Goal: Transaction & Acquisition: Purchase product/service

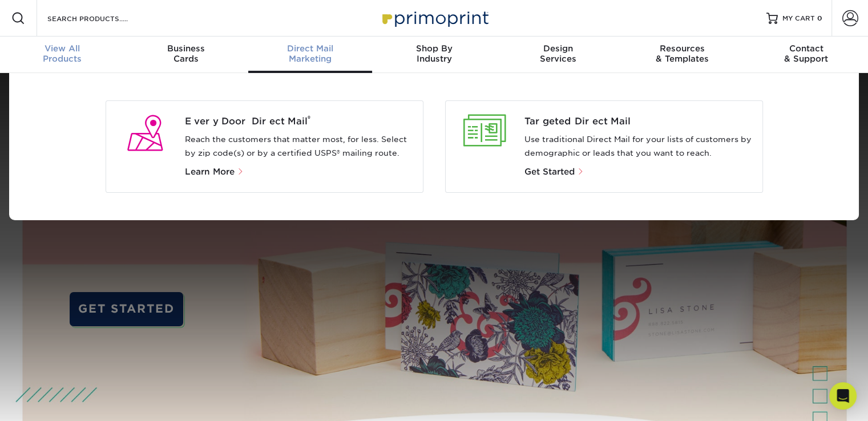
scroll to position [1, 0]
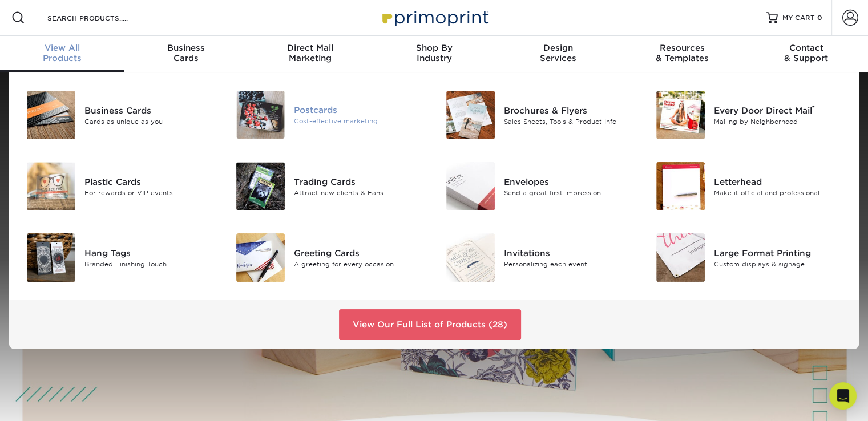
click at [272, 109] on img at bounding box center [260, 115] width 49 height 48
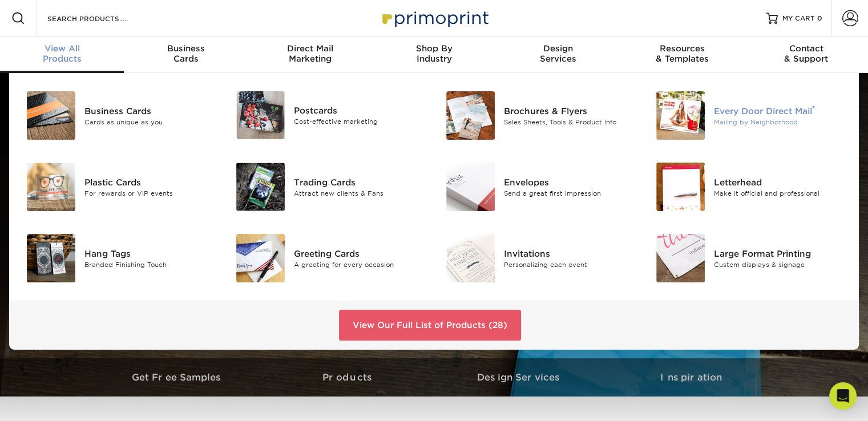
click at [771, 120] on div "Mailing by Neighborhood" at bounding box center [779, 122] width 131 height 10
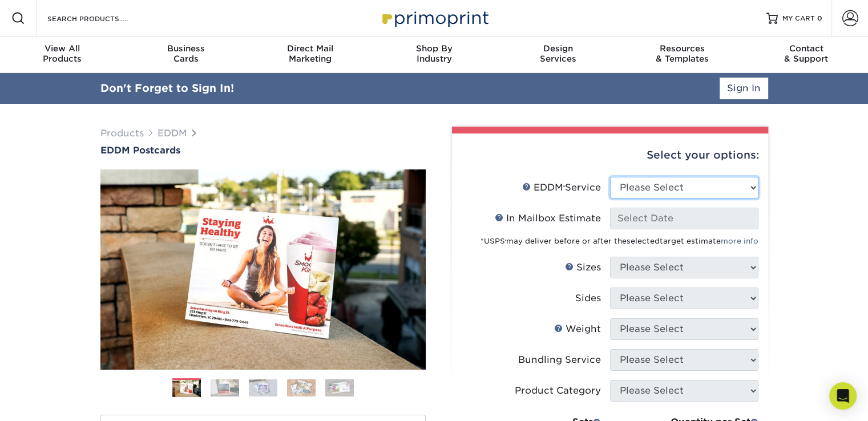
click at [755, 190] on select "Please Select Full Service Print Only" at bounding box center [684, 188] width 148 height 22
select select "print_only"
click at [610, 177] on select "Please Select Full Service Print Only" at bounding box center [684, 188] width 148 height 22
select select "-1"
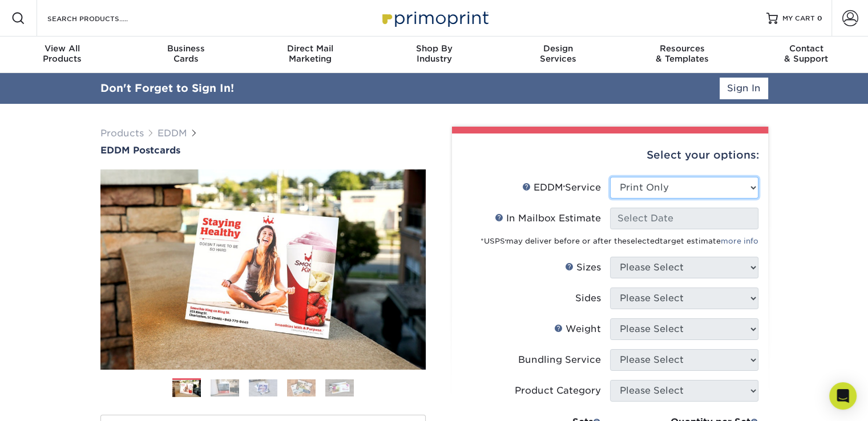
select select "-1"
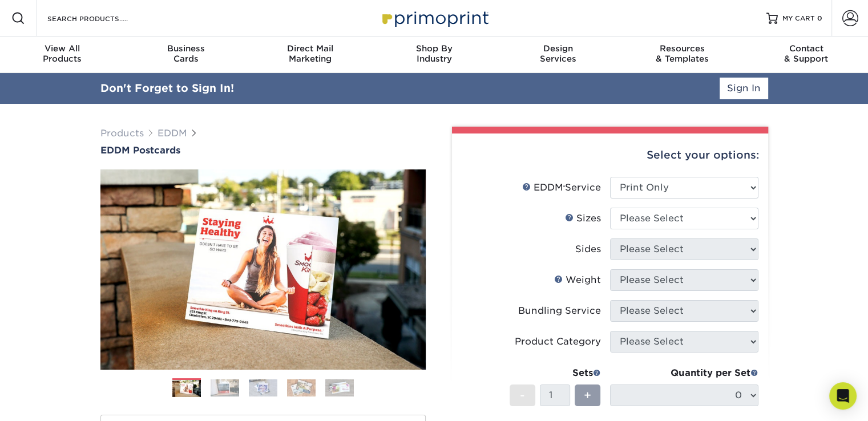
click at [759, 219] on div "Select your options: EDDM Service Help EDDM ® Service Please Select Full Servic…" at bounding box center [610, 394] width 316 height 521
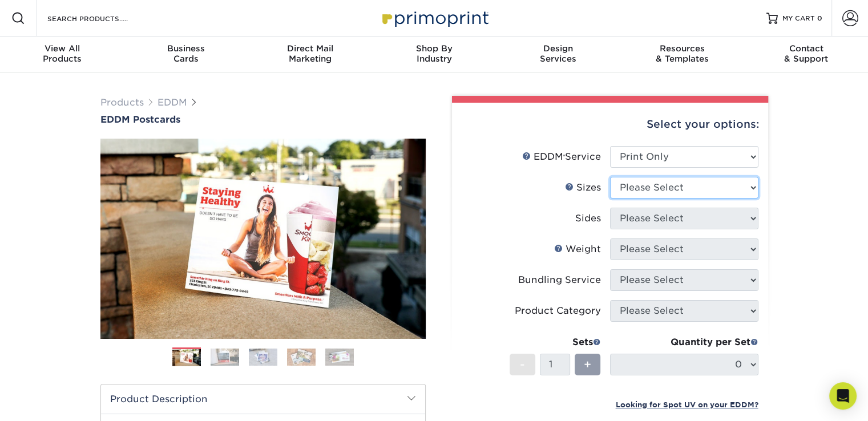
click at [748, 188] on select "Please Select 4.5" x 12" 6" x 12" 6.5" x 8" 6.5" x 9" 6.5" x 12" 7" x 8.5" 8" x…" at bounding box center [684, 188] width 148 height 22
select select "6.50x8.00"
click at [610, 177] on select "Please Select 4.5" x 12" 6" x 12" 6.5" x 8" 6.5" x 9" 6.5" x 12" 7" x 8.5" 8" x…" at bounding box center [684, 188] width 148 height 22
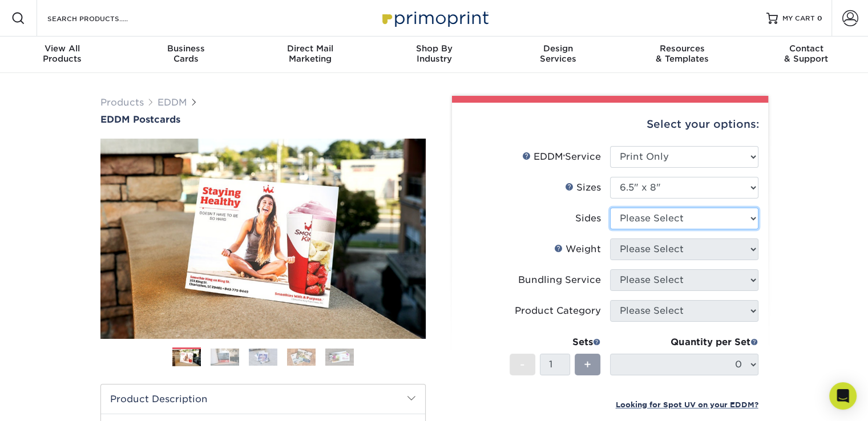
click at [751, 218] on select "Please Select Print Both Sides Print Front Only" at bounding box center [684, 219] width 148 height 22
select select "13abbda7-1d64-4f25-8bb2-c179b224825d"
click at [610, 208] on select "Please Select Print Both Sides Print Front Only" at bounding box center [684, 219] width 148 height 22
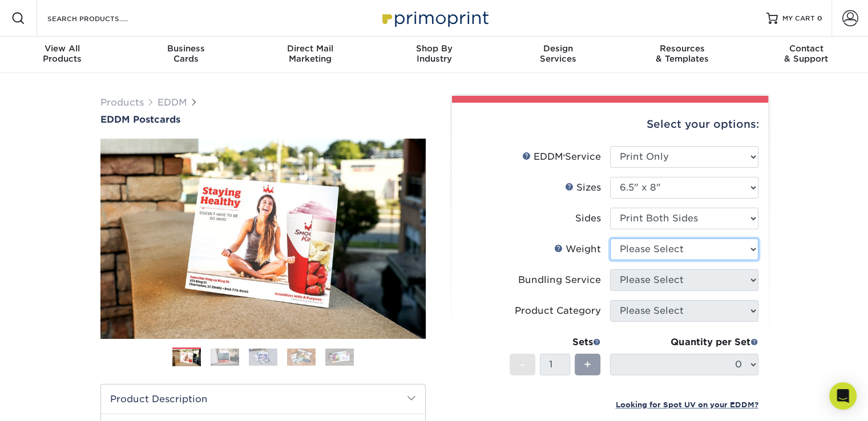
click at [754, 250] on select "Please Select 16PT 14PT" at bounding box center [684, 250] width 148 height 22
select select "14PT"
click at [610, 239] on select "Please Select 16PT 14PT" at bounding box center [684, 250] width 148 height 22
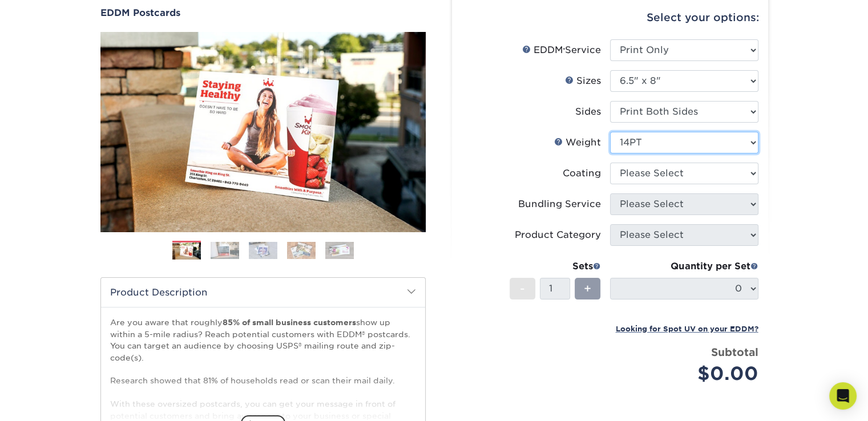
scroll to position [103, 0]
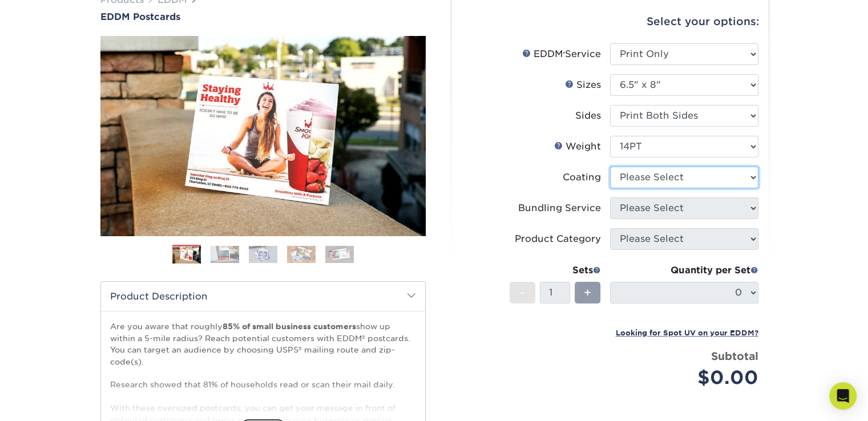
click at [753, 179] on select at bounding box center [684, 178] width 148 height 22
select select "ae367451-b2b8-45df-a344-0f05b6a12993"
click at [610, 167] on select at bounding box center [684, 178] width 148 height 22
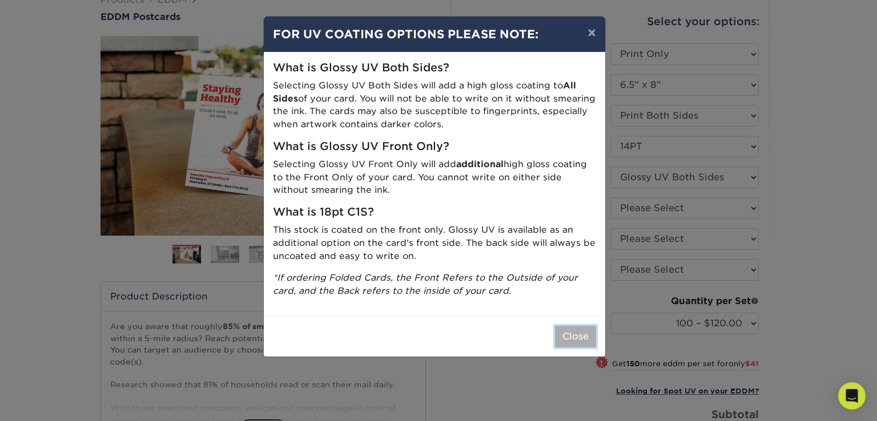
click at [561, 337] on button "Close" at bounding box center [575, 337] width 41 height 22
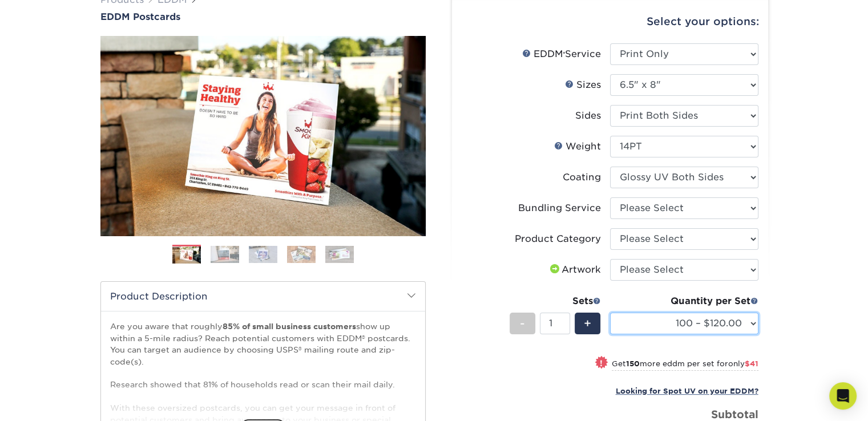
click at [755, 325] on select "100 – $120.00 250 – $161.00 500 – $186.00 1000 – $213.00 2500 – $344.00 5000 – …" at bounding box center [684, 324] width 148 height 22
select select "500 – $186.00"
click at [610, 313] on select "100 – $120.00 250 – $161.00 500 – $186.00 1000 – $213.00 2500 – $344.00 5000 – …" at bounding box center [684, 324] width 148 height 22
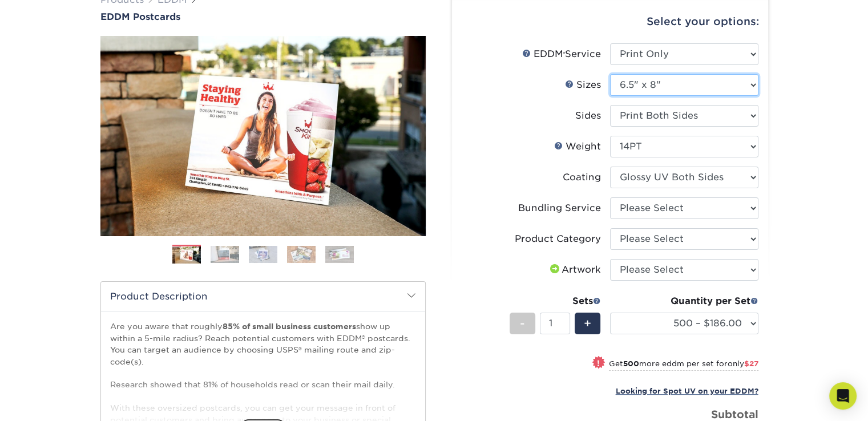
click at [756, 84] on select "Please Select 4.5" x 12" 6" x 12" 6.5" x 8" 6.5" x 9" 6.5" x 12" 7" x 8.5" 8" x…" at bounding box center [684, 85] width 148 height 22
select select "4.50x12.00"
click at [610, 74] on select "Please Select 4.5" x 12" 6" x 12" 6.5" x 8" 6.5" x 9" 6.5" x 12" 7" x 8.5" 8" x…" at bounding box center [684, 85] width 148 height 22
select select
select select "-1"
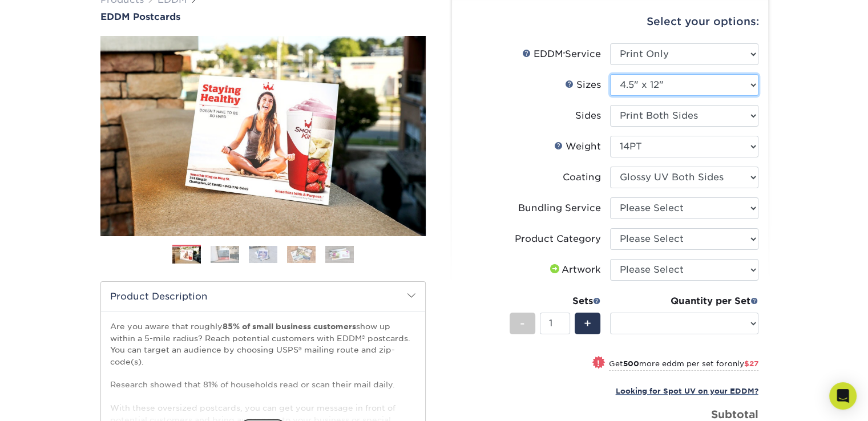
select select "-1"
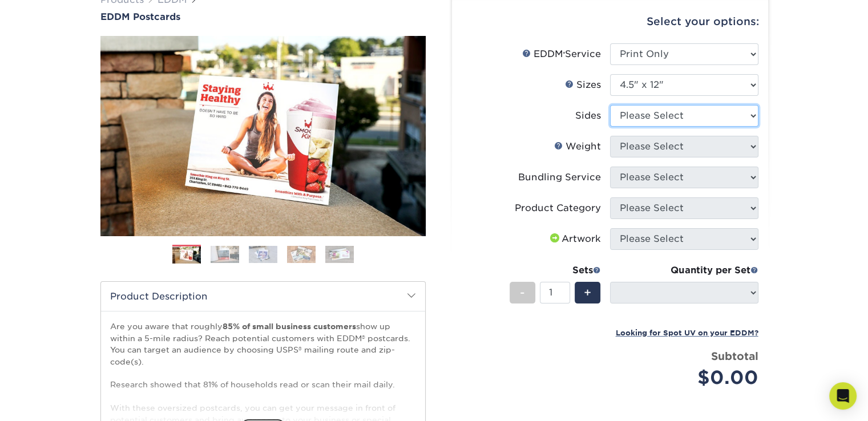
click at [749, 112] on select "Please Select Print Both Sides Print Front Only" at bounding box center [684, 116] width 148 height 22
select select "13abbda7-1d64-4f25-8bb2-c179b224825d"
click at [610, 105] on select "Please Select Print Both Sides Print Front Only" at bounding box center [684, 116] width 148 height 22
select select
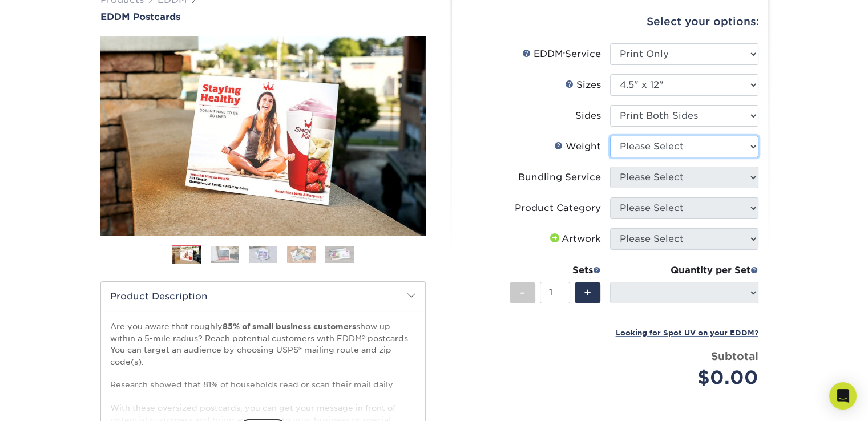
click at [754, 144] on select "Please Select 14PT 16PT" at bounding box center [684, 147] width 148 height 22
select select "14PT"
click at [610, 136] on select "Please Select 14PT 16PT" at bounding box center [684, 147] width 148 height 22
select select
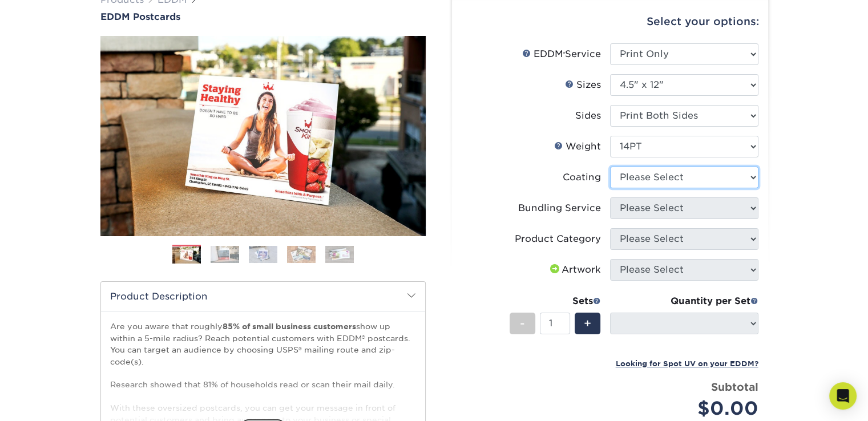
click at [754, 176] on select at bounding box center [684, 178] width 148 height 22
select select "ae367451-b2b8-45df-a344-0f05b6a12993"
click at [610, 167] on select at bounding box center [684, 178] width 148 height 22
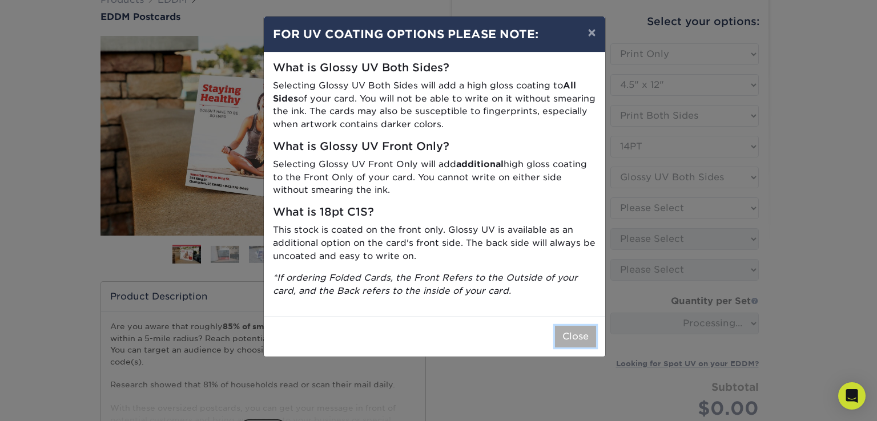
click at [578, 339] on button "Close" at bounding box center [575, 337] width 41 height 22
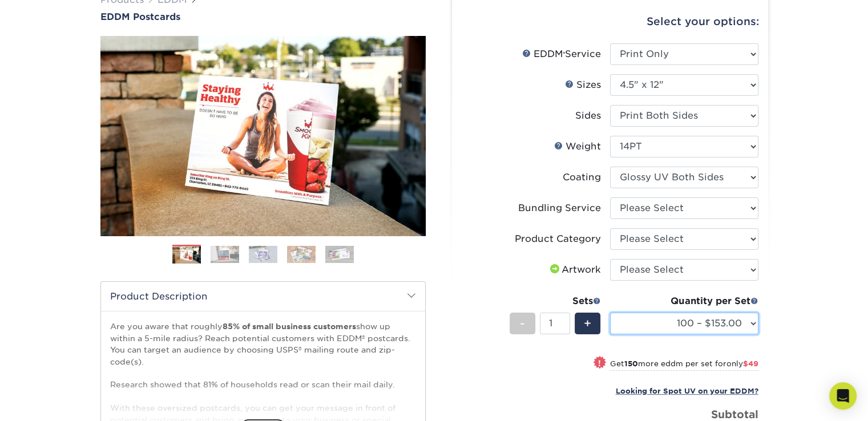
click at [755, 323] on select "100 – $153.00 250 – $202.00 500 – $232.00 1000 – $262.00 2500 – $439.00 5000 – …" at bounding box center [684, 324] width 148 height 22
select select "500 – $232.00"
click at [610, 313] on select "100 – $153.00 250 – $202.00 500 – $232.00 1000 – $262.00 2500 – $439.00 5000 – …" at bounding box center [684, 324] width 148 height 22
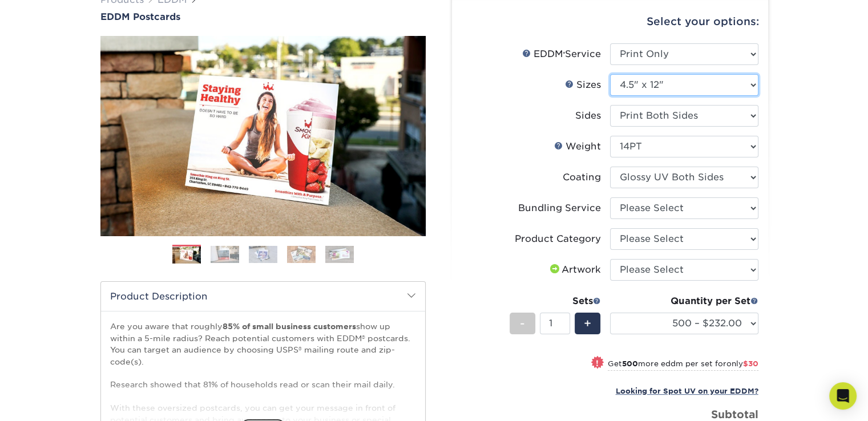
click at [754, 85] on select "Please Select 4.5" x 12" 6" x 12" 6.5" x 8" 6.5" x 9" 6.5" x 12" 7" x 8.5" 8" x…" at bounding box center [684, 85] width 148 height 22
select select "6.50x9.00"
click at [610, 74] on select "Please Select 4.5" x 12" 6" x 12" 6.5" x 8" 6.5" x 9" 6.5" x 12" 7" x 8.5" 8" x…" at bounding box center [684, 85] width 148 height 22
select select
select select "-1"
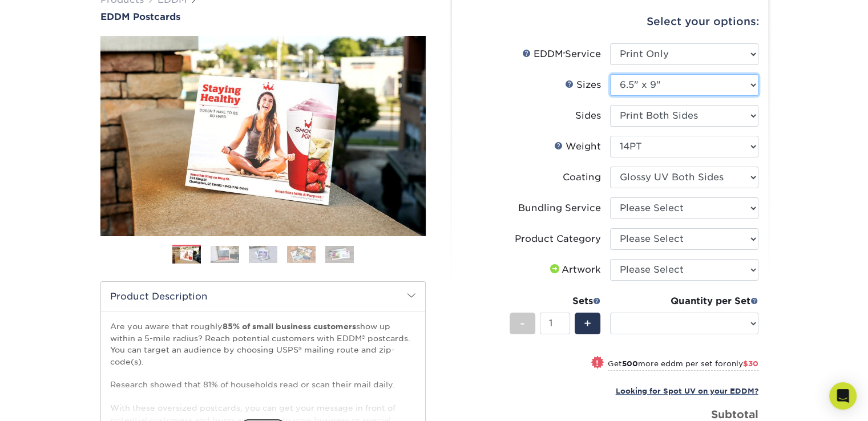
select select "-1"
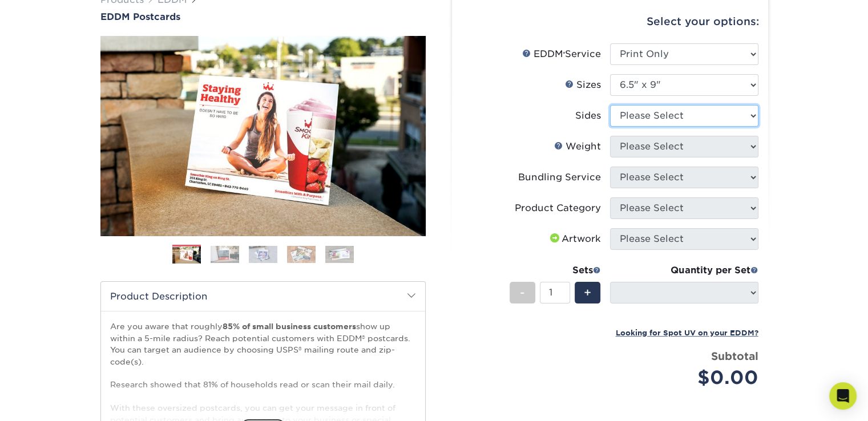
click at [751, 116] on select "Please Select Print Both Sides Print Front Only" at bounding box center [684, 116] width 148 height 22
select select "13abbda7-1d64-4f25-8bb2-c179b224825d"
click at [610, 105] on select "Please Select Print Both Sides Print Front Only" at bounding box center [684, 116] width 148 height 22
select select
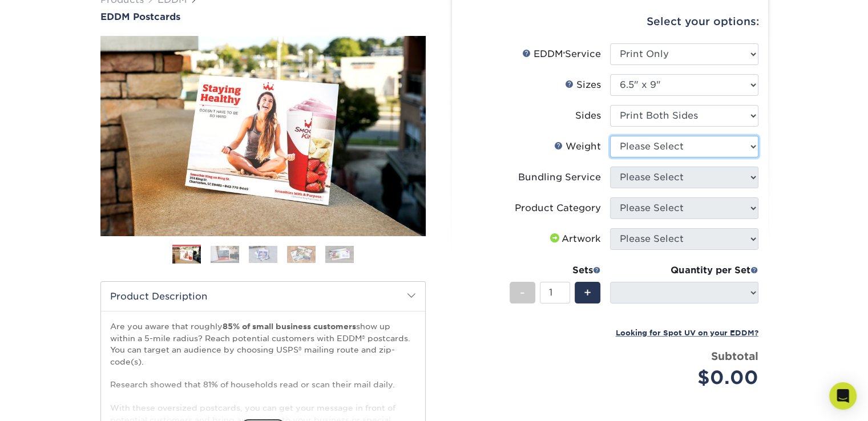
click at [749, 147] on select "Please Select 16PT 14PT" at bounding box center [684, 147] width 148 height 22
select select "14PT"
click at [610, 136] on select "Please Select 16PT 14PT" at bounding box center [684, 147] width 148 height 22
select select
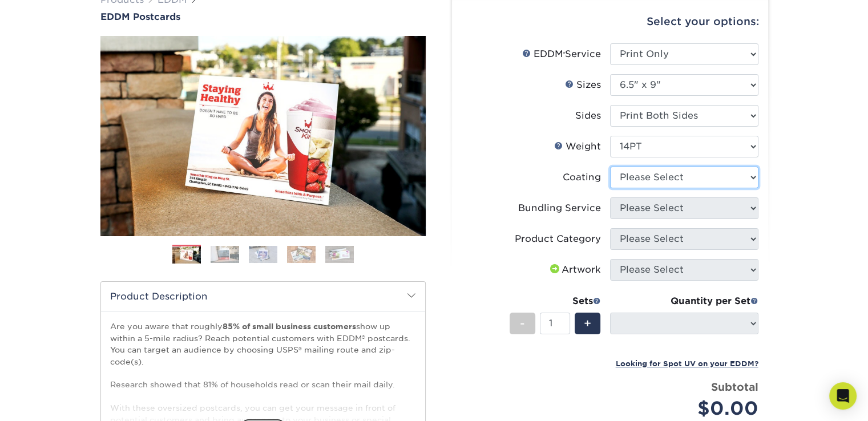
click at [735, 178] on select at bounding box center [684, 178] width 148 height 22
select select "ae367451-b2b8-45df-a344-0f05b6a12993"
click at [610, 167] on select at bounding box center [684, 178] width 148 height 22
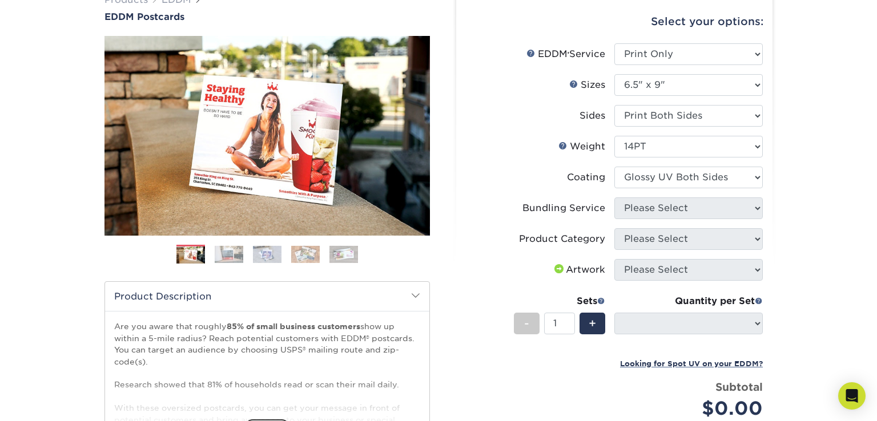
select select "-1"
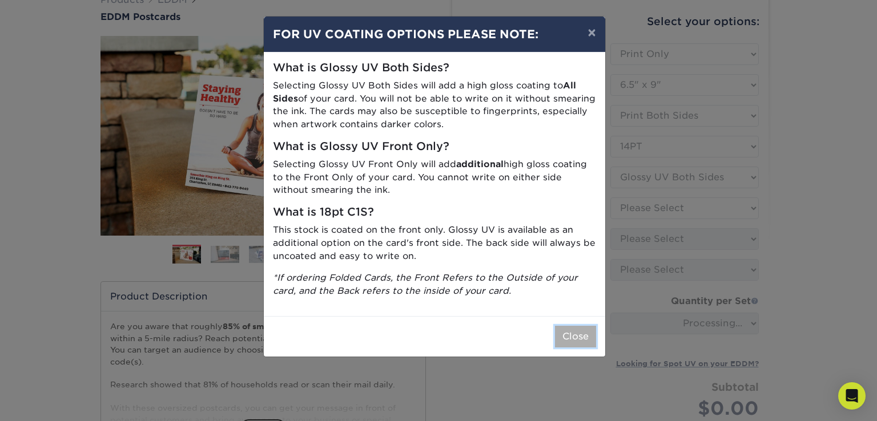
click at [589, 342] on button "Close" at bounding box center [575, 337] width 41 height 22
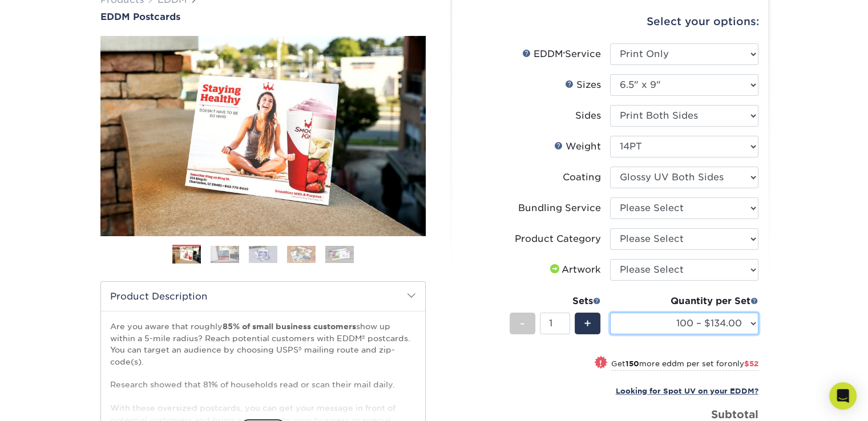
click at [754, 323] on select "100 – $134.00 250 – $186.00 500 – $207.00 1000 – $232.00 2500 – $387.00 5000 – …" at bounding box center [684, 324] width 148 height 22
click at [790, 291] on div "Products EDDM EDDM Postcards Previous Next" at bounding box center [434, 294] width 868 height 649
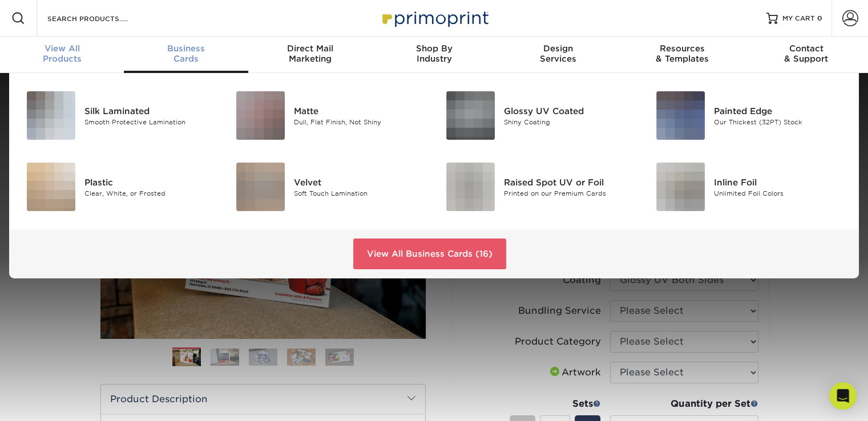
scroll to position [1, 0]
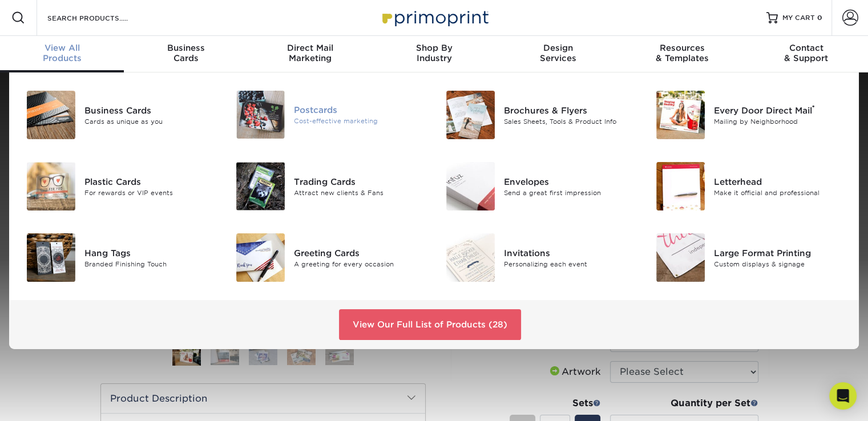
click at [282, 123] on img at bounding box center [260, 115] width 49 height 48
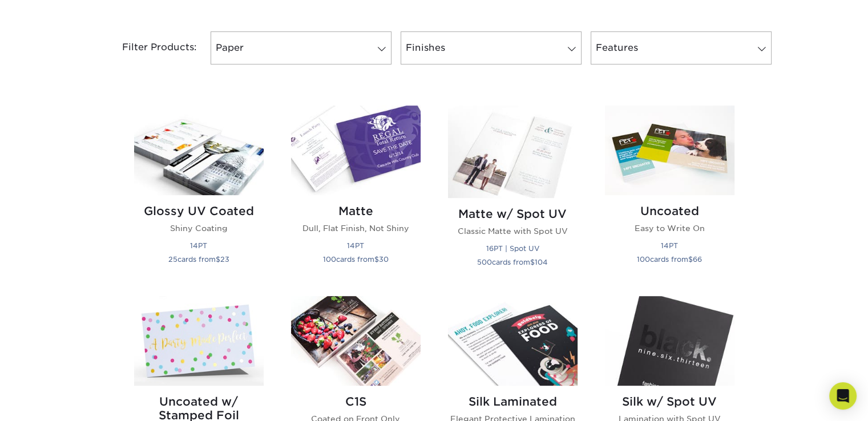
scroll to position [468, 0]
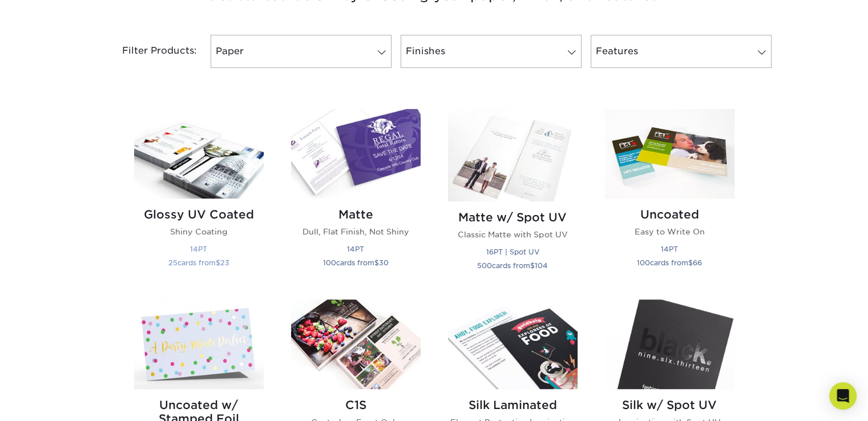
click at [173, 208] on h2 "Glossy UV Coated" at bounding box center [199, 215] width 130 height 14
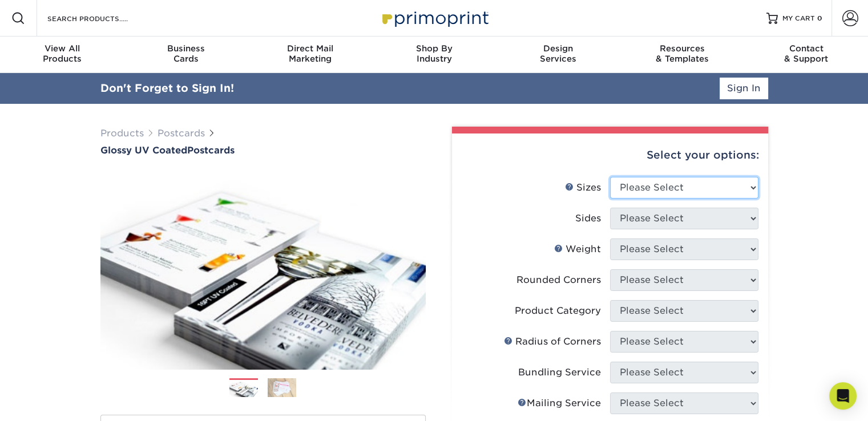
click at [754, 184] on select "Please Select 1.5" x 7" 2" x 4" 2" x 6" 2" x 7" 2" x 8" 2.12" x 5.5" 2.12" x 5.…" at bounding box center [684, 188] width 148 height 22
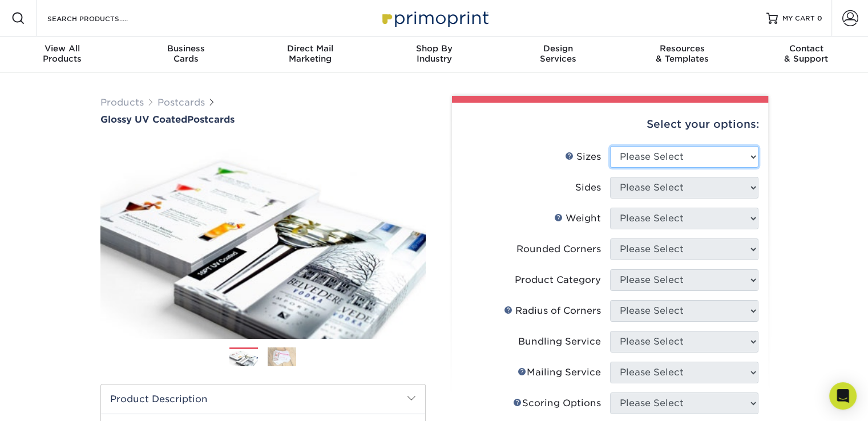
select select "4.00x6.00"
click at [610, 146] on select "Please Select 1.5" x 7" 2" x 4" 2" x 6" 2" x 7" 2" x 8" 2.12" x 5.5" 2.12" x 5.…" at bounding box center [684, 157] width 148 height 22
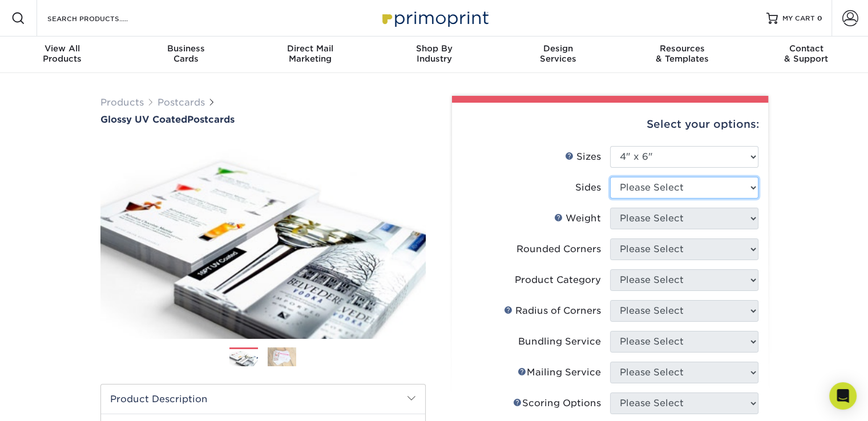
click at [751, 186] on select "Please Select Print Both Sides Print Front Only" at bounding box center [684, 188] width 148 height 22
select select "13abbda7-1d64-4f25-8bb2-c179b224825d"
click at [610, 177] on select "Please Select Print Both Sides Print Front Only" at bounding box center [684, 188] width 148 height 22
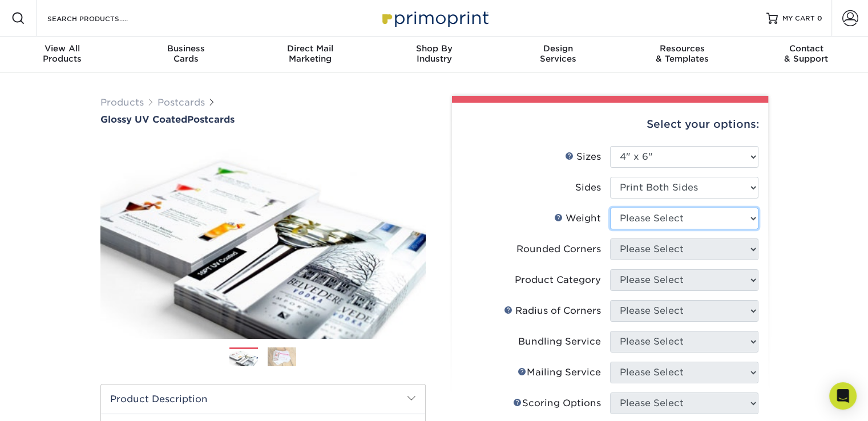
click at [752, 219] on select "Please Select 14PT 16PT 18PT C1S" at bounding box center [684, 219] width 148 height 22
select select "14PT"
click at [610, 208] on select "Please Select 14PT 16PT 18PT C1S" at bounding box center [684, 219] width 148 height 22
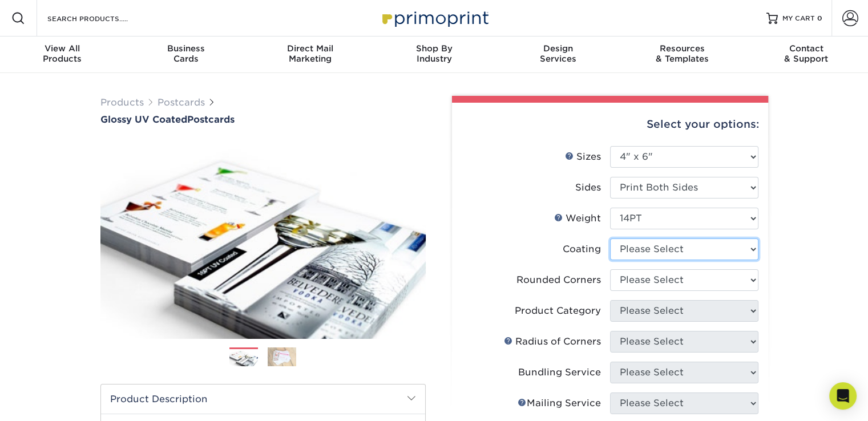
click at [756, 248] on select at bounding box center [684, 250] width 148 height 22
select select "1e8116af-acfc-44b1-83dc-8181aa338834"
click at [610, 239] on select at bounding box center [684, 250] width 148 height 22
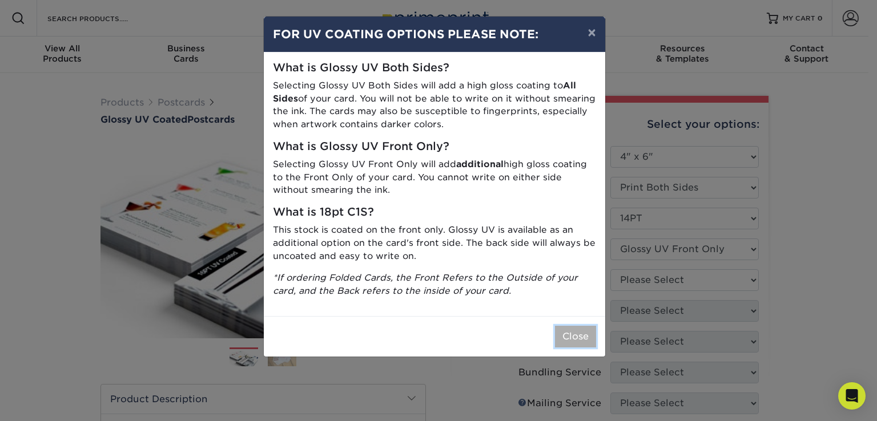
click at [572, 339] on button "Close" at bounding box center [575, 337] width 41 height 22
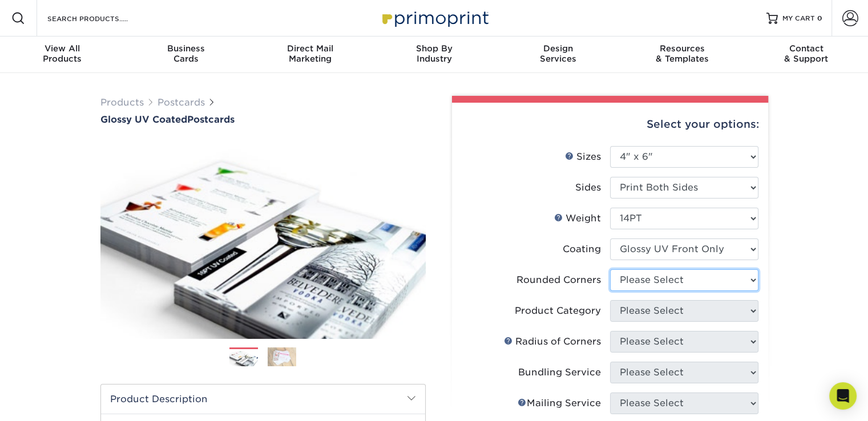
click at [753, 281] on select "Please Select Yes - Round 4 Corners No" at bounding box center [684, 280] width 148 height 22
select select "0"
click at [610, 269] on select "Please Select Yes - Round 4 Corners No" at bounding box center [684, 280] width 148 height 22
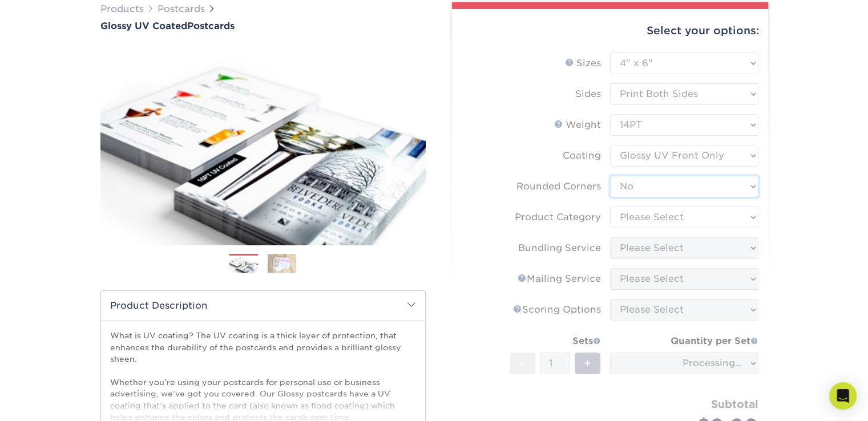
scroll to position [96, 0]
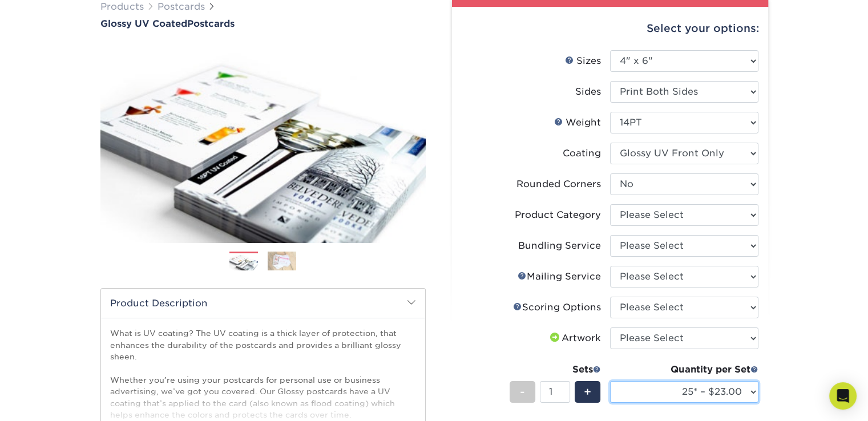
click at [751, 392] on select "25* – $23.00 50* – $27.00 75* – $33.00 100* – $40.00 250* – $71.00 500 – $85.00…" at bounding box center [684, 392] width 148 height 22
click at [824, 336] on div "Products Postcards Glossy UV Coated Postcards Previous Next show more 25" at bounding box center [434, 337] width 868 height 720
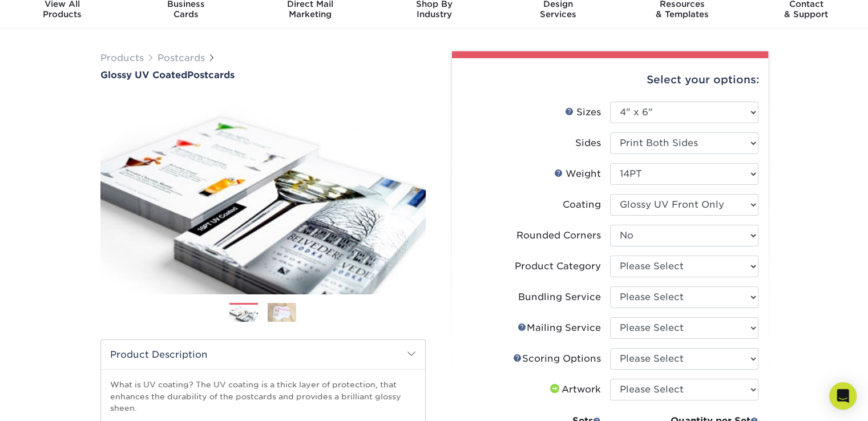
scroll to position [0, 0]
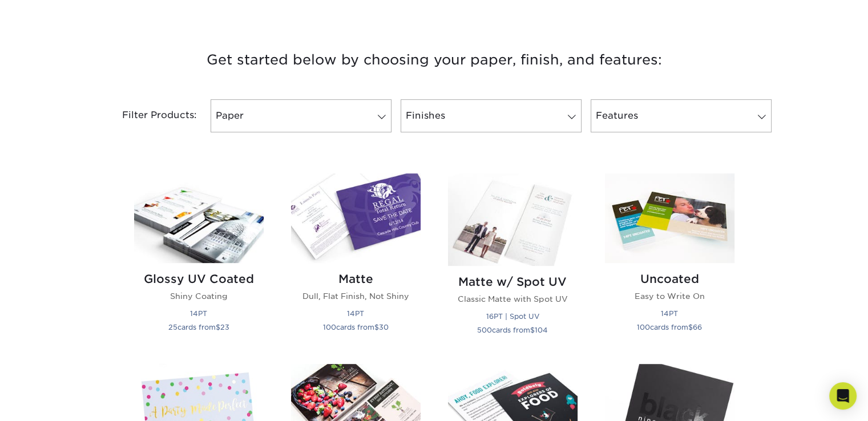
scroll to position [397, 0]
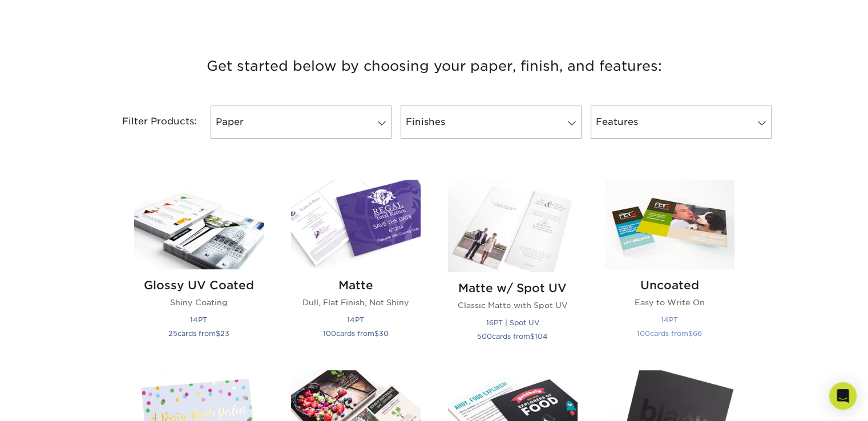
click at [673, 311] on div "Uncoated Easy to Write On 14PT 100 cards from $ 66" at bounding box center [670, 311] width 130 height 84
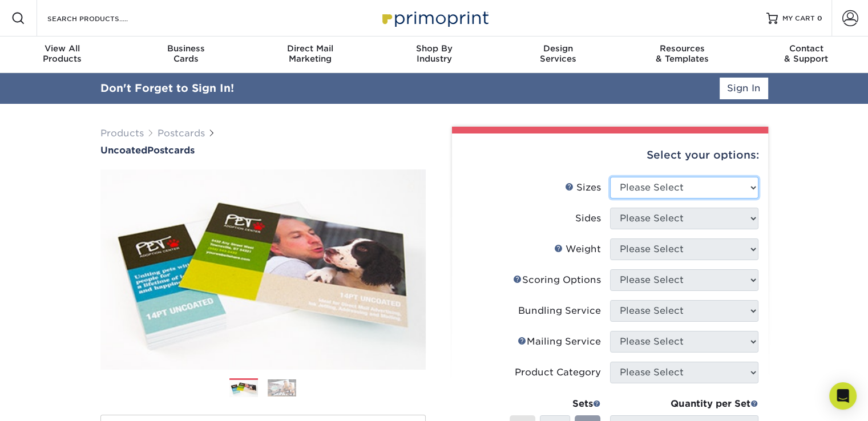
click at [751, 188] on select "Please Select 1.5" x 7" 2" x 8" 2.12" x 5.5" 2.75" x 4.25" 2.75" x 8.5" 3" x 4"…" at bounding box center [684, 188] width 148 height 22
select select "4.00x6.00"
click at [610, 177] on select "Please Select 1.5" x 7" 2" x 8" 2.12" x 5.5" 2.75" x 4.25" 2.75" x 8.5" 3" x 4"…" at bounding box center [684, 188] width 148 height 22
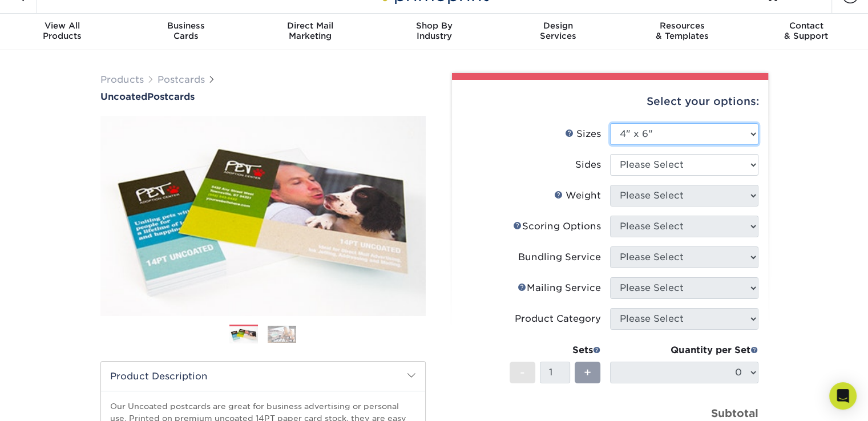
scroll to position [25, 0]
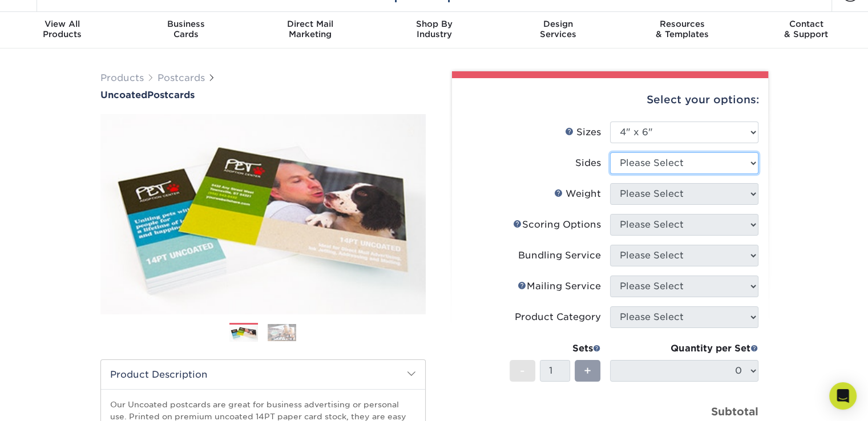
click at [752, 160] on select "Please Select Print Both Sides Print Front Only" at bounding box center [684, 163] width 148 height 22
select select "13abbda7-1d64-4f25-8bb2-c179b224825d"
click at [610, 152] on select "Please Select Print Both Sides Print Front Only" at bounding box center [684, 163] width 148 height 22
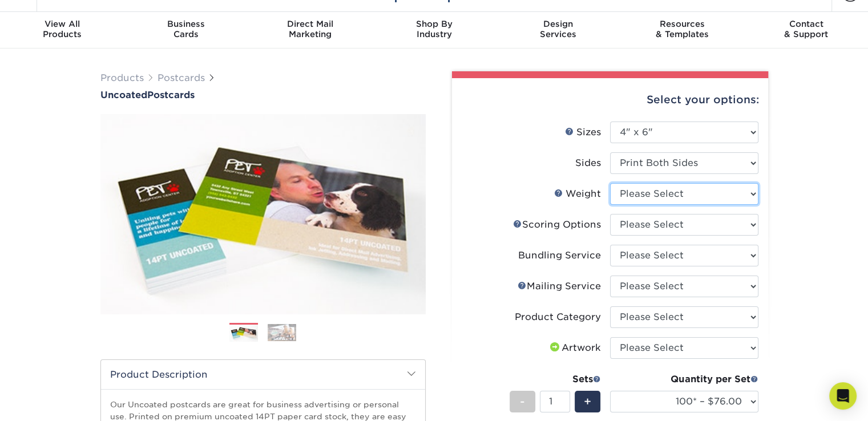
click at [753, 197] on select "Please Select 14PT Uncoated" at bounding box center [684, 194] width 148 height 22
select select "14PT Uncoated"
click at [610, 183] on select "Please Select 14PT Uncoated" at bounding box center [684, 194] width 148 height 22
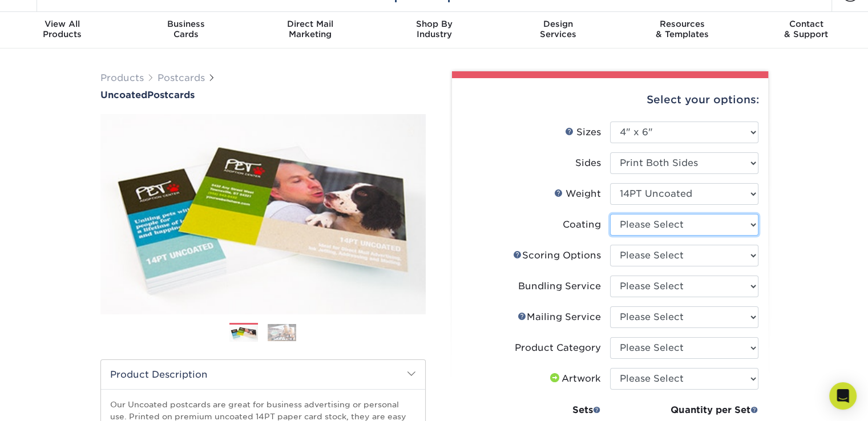
click at [751, 223] on select at bounding box center [684, 225] width 148 height 22
click at [799, 222] on div "Products Postcards Uncoated Postcards Next" at bounding box center [434, 393] width 868 height 689
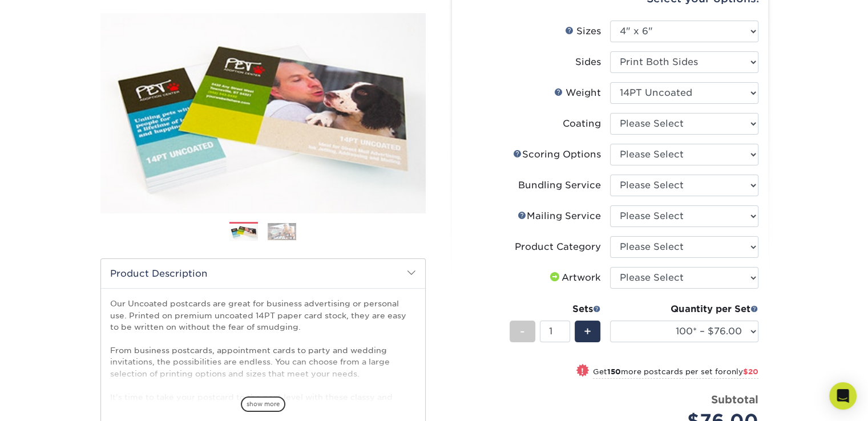
scroll to position [124, 0]
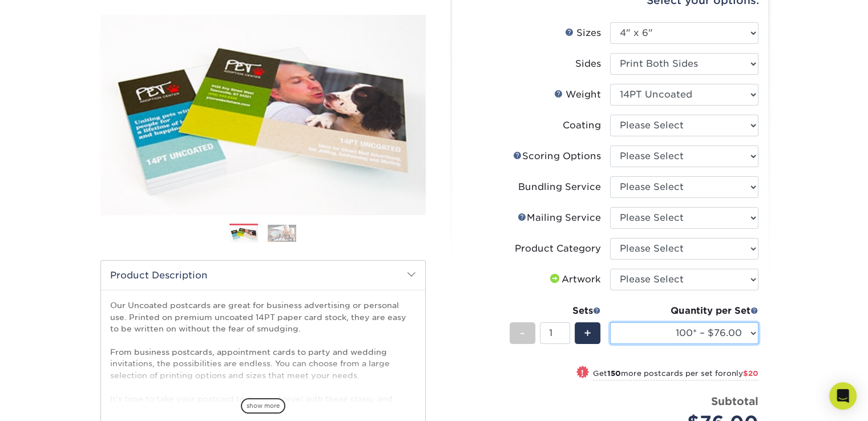
click at [754, 332] on select "100* – $76.00 250* – $96.00 500 – $103.00 750 – $111.00 1000 – $119.00 1500 – $…" at bounding box center [684, 334] width 148 height 22
click at [816, 134] on div "Products Postcards Uncoated Postcards Next" at bounding box center [434, 293] width 868 height 689
